Goal: Transaction & Acquisition: Purchase product/service

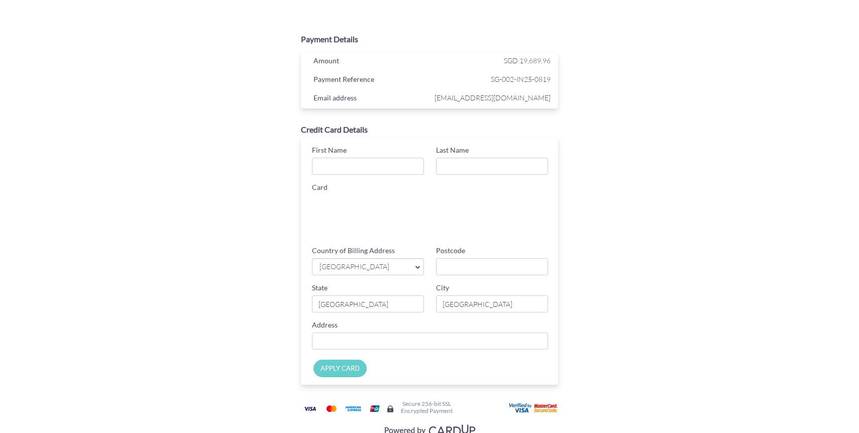
scroll to position [31, 0]
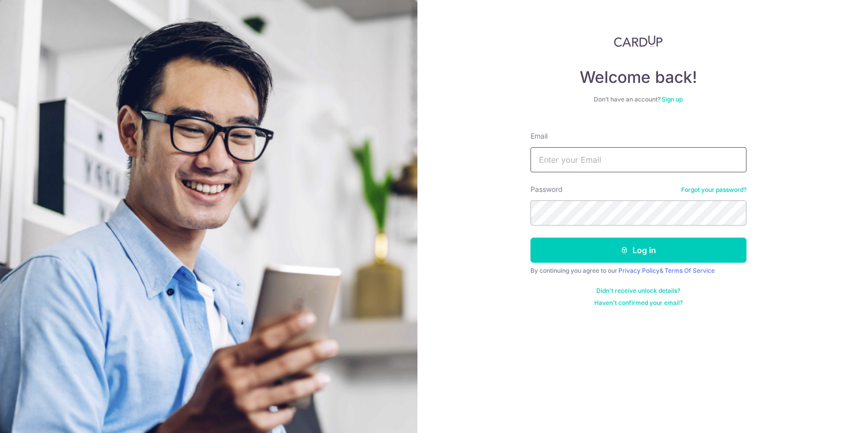
click at [671, 155] on input "Email" at bounding box center [638, 159] width 216 height 25
type input "[EMAIL_ADDRESS][DOMAIN_NAME]"
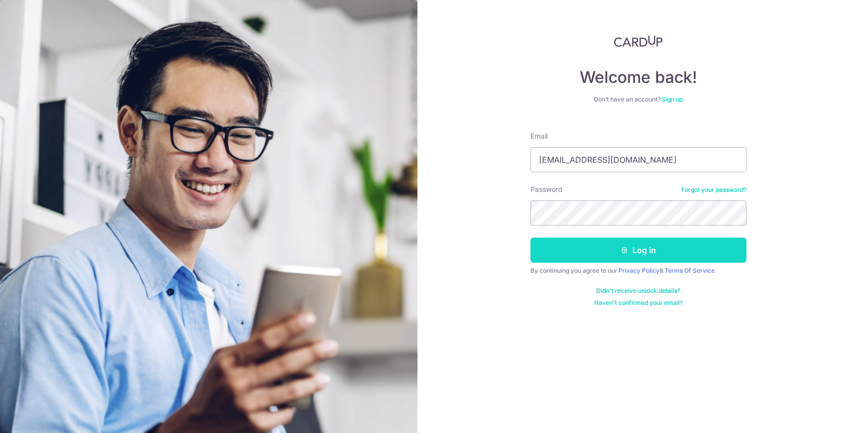
click at [664, 259] on button "Log in" at bounding box center [638, 250] width 216 height 25
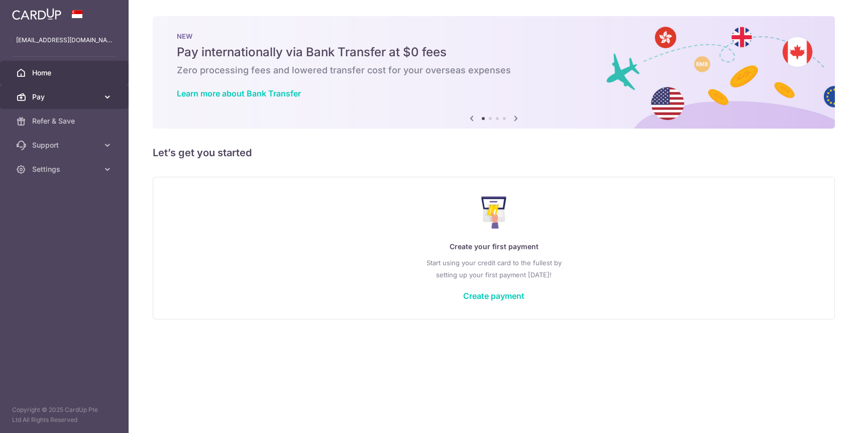
click at [70, 94] on span "Pay" at bounding box center [65, 97] width 66 height 10
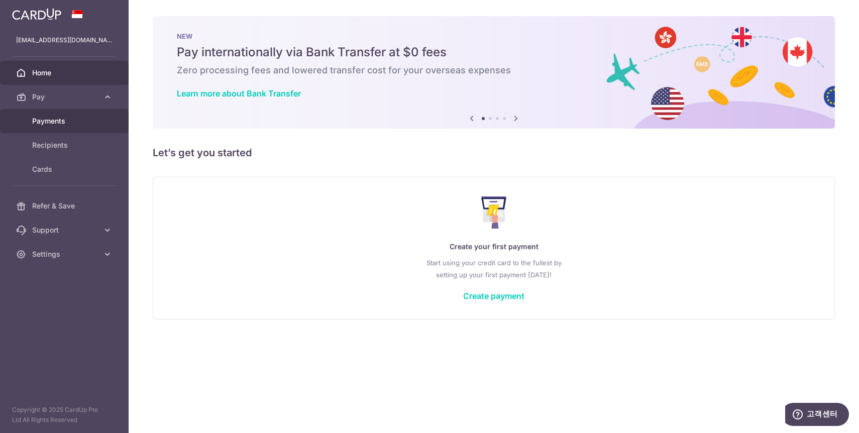
click at [72, 129] on link "Payments" at bounding box center [64, 121] width 129 height 24
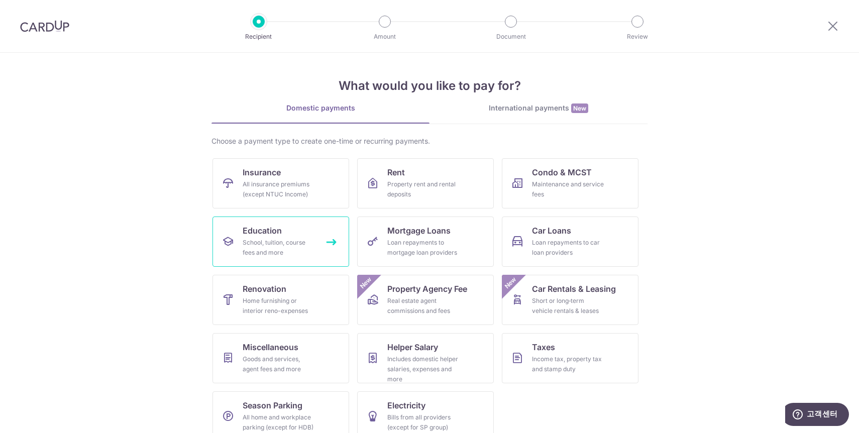
click at [267, 255] on div "School, tuition, course fees and more" at bounding box center [279, 248] width 72 height 20
